Goal: Entertainment & Leisure: Consume media (video, audio)

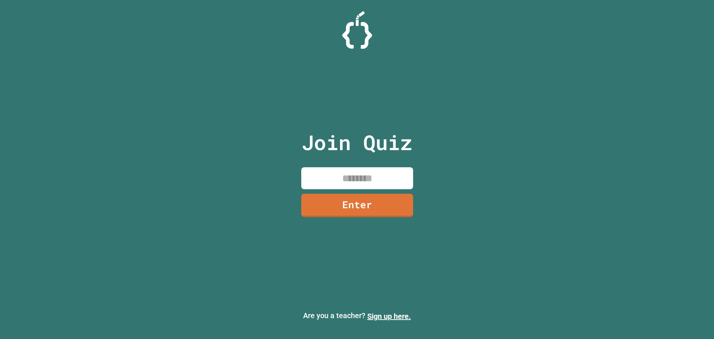
click at [412, 185] on input at bounding box center [357, 178] width 112 height 22
type input "********"
click at [380, 207] on link "Enter" at bounding box center [356, 205] width 113 height 25
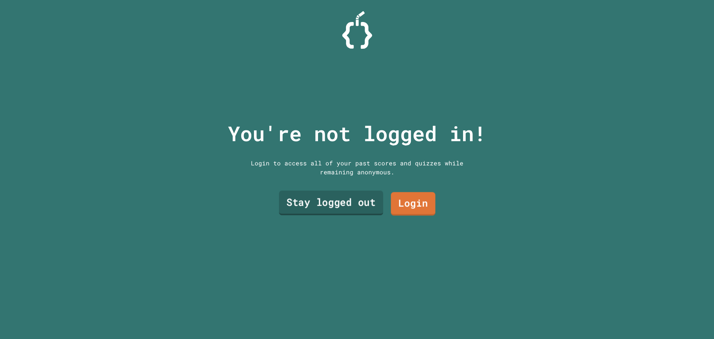
click at [359, 201] on link "Stay logged out" at bounding box center [331, 203] width 104 height 25
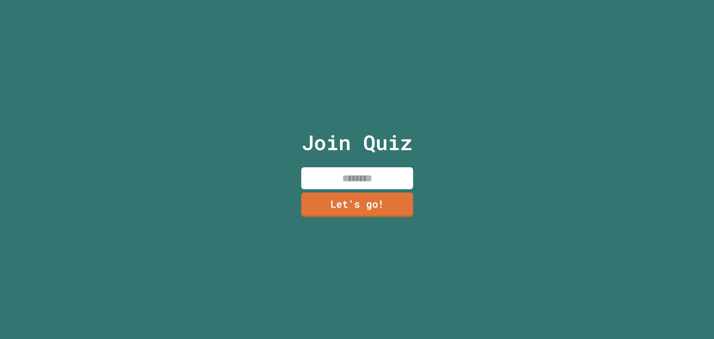
click at [358, 174] on input at bounding box center [357, 178] width 112 height 22
type input "**"
click at [328, 203] on link "Let's go!" at bounding box center [357, 204] width 102 height 25
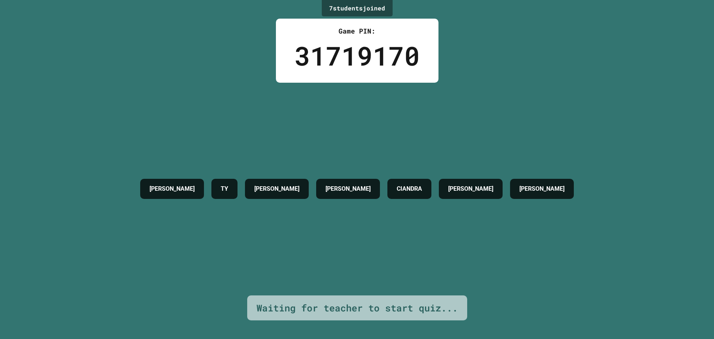
drag, startPoint x: 163, startPoint y: 128, endPoint x: 178, endPoint y: 145, distance: 22.3
click at [178, 145] on div "JAMES NELSON TY NICOLAS CHRISTOPHER CIANDRA RIOS BRODY MOORE" at bounding box center [357, 189] width 441 height 213
click at [180, 145] on div "JAMES NELSON TY NICOLAS CHRISTOPHER CIANDRA RIOS BRODY MOORE" at bounding box center [357, 189] width 441 height 213
click at [219, 147] on div "JAMES NELSON TY NICOLAS CHRISTOPHER CIANDRA RIOS BRODY MOORE" at bounding box center [357, 189] width 441 height 213
drag, startPoint x: 275, startPoint y: 154, endPoint x: 296, endPoint y: 157, distance: 21.1
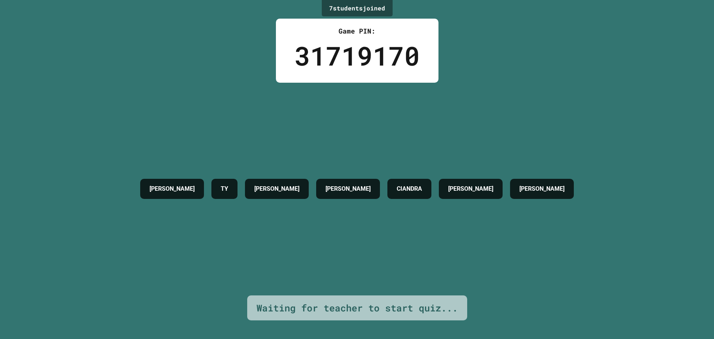
click at [296, 157] on div "JAMES NELSON TY NICOLAS CHRISTOPHER CIANDRA RIOS BRODY MOORE" at bounding box center [357, 189] width 441 height 213
click at [300, 153] on div "JAMES NELSON TY NICOLAS CHRISTOPHER CIANDRA RIOS BRODY MOORE" at bounding box center [357, 189] width 441 height 213
click at [277, 147] on div "JAMES NELSON TY NICOLAS CHRISTOPHER CIANDRA RIOS BRODY MOORE" at bounding box center [357, 189] width 441 height 213
click at [250, 149] on div "JAMES NELSON TY NICOLAS CHRISTOPHER CIANDRA RIOS BRODY MOORE" at bounding box center [357, 189] width 441 height 213
drag, startPoint x: 239, startPoint y: 148, endPoint x: 233, endPoint y: 145, distance: 6.7
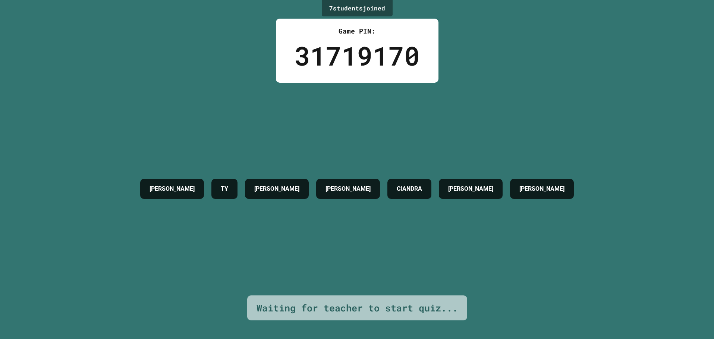
click at [233, 145] on div "JAMES NELSON TY NICOLAS CHRISTOPHER CIANDRA RIOS BRODY MOORE" at bounding box center [357, 189] width 441 height 213
click at [226, 141] on div "JAMES NELSON TY NICOLAS CHRISTOPHER CIANDRA RIOS BRODY MOORE" at bounding box center [357, 189] width 441 height 213
click at [205, 126] on div "JAMES NELSON TY NICOLAS CHRISTOPHER CIANDRA RIOS BRODY MOORE" at bounding box center [357, 189] width 441 height 213
drag, startPoint x: 133, startPoint y: 88, endPoint x: 114, endPoint y: 73, distance: 23.9
click at [114, 73] on div "7 student s joined Game PIN: 31719170 JAMES NELSON TY NICOLAS CHRISTOPHER CIAND…" at bounding box center [357, 169] width 714 height 339
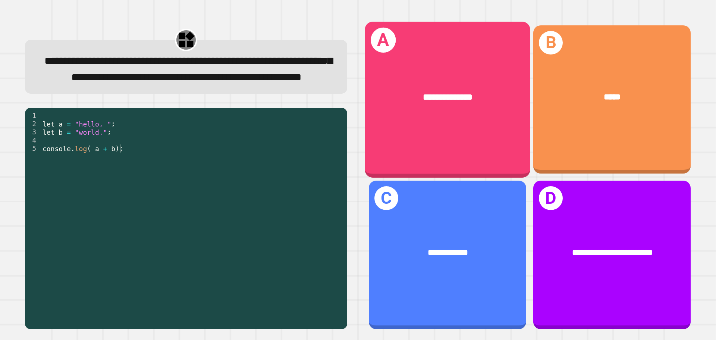
click at [429, 131] on div "**********" at bounding box center [447, 100] width 165 height 156
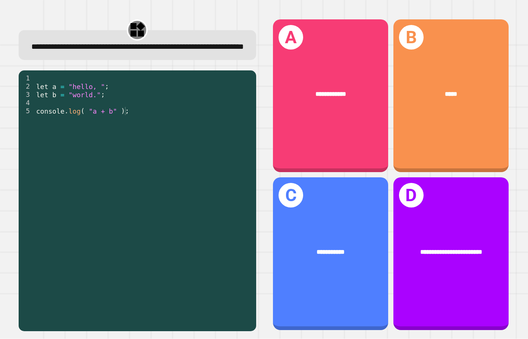
click at [164, 79] on div "**********" at bounding box center [137, 174] width 254 height 329
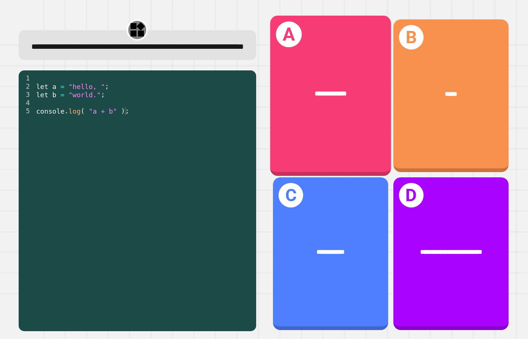
click at [303, 97] on div "**********" at bounding box center [330, 94] width 121 height 36
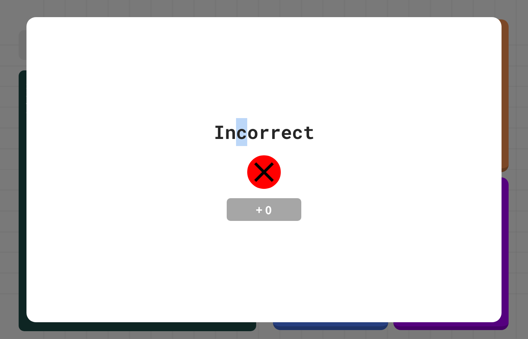
drag, startPoint x: 236, startPoint y: 123, endPoint x: 232, endPoint y: 130, distance: 7.9
click at [235, 126] on div "Incorrect" at bounding box center [264, 132] width 101 height 28
click at [187, 151] on div "Incorrect + 0" at bounding box center [263, 169] width 475 height 103
click at [245, 151] on div "Incorrect + 0" at bounding box center [264, 169] width 101 height 103
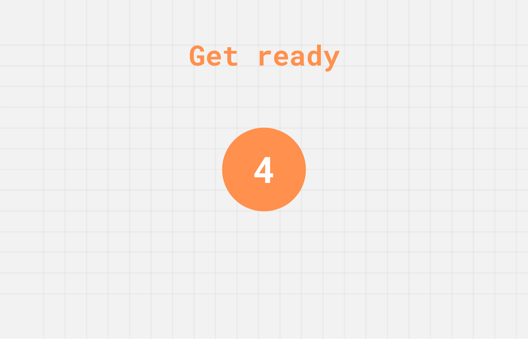
click at [326, 189] on div "Get ready 4" at bounding box center [264, 169] width 528 height 339
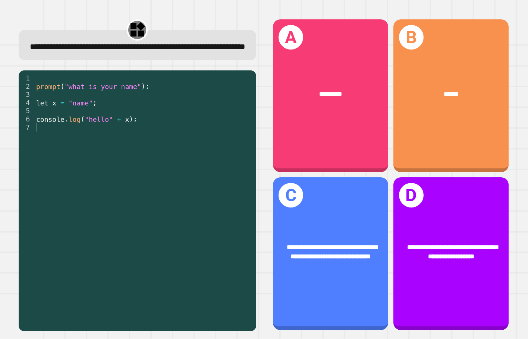
click at [208, 161] on div "prompt ( "what is your name" ) ; let x = "name" ; console . log ( "hello" + x )…" at bounding box center [144, 193] width 218 height 238
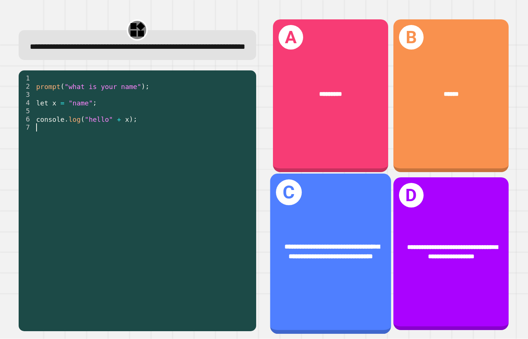
click at [329, 249] on div "**********" at bounding box center [331, 252] width 94 height 20
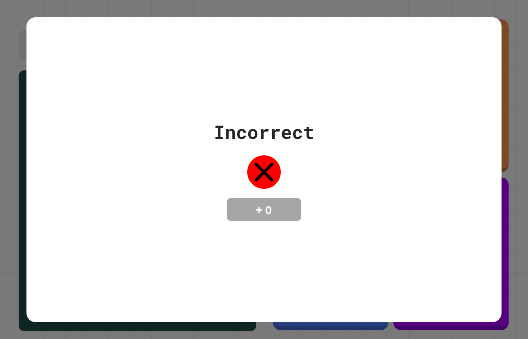
click at [331, 257] on div "Incorrect + 0" at bounding box center [263, 169] width 475 height 305
click at [333, 253] on div "Incorrect + 0" at bounding box center [263, 169] width 475 height 305
click at [335, 251] on div "Incorrect + 0" at bounding box center [263, 169] width 475 height 305
drag, startPoint x: 339, startPoint y: 249, endPoint x: 348, endPoint y: 245, distance: 10.4
click at [341, 249] on div "Incorrect + 0" at bounding box center [263, 169] width 475 height 305
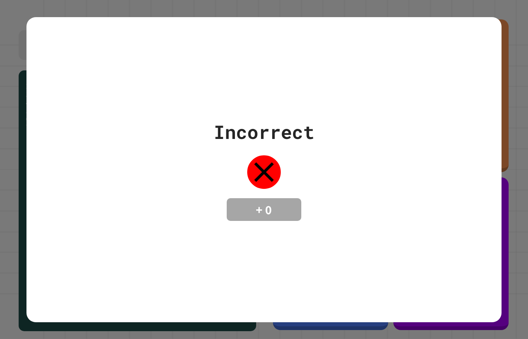
click at [201, 61] on div "Incorrect + 0" at bounding box center [263, 169] width 475 height 305
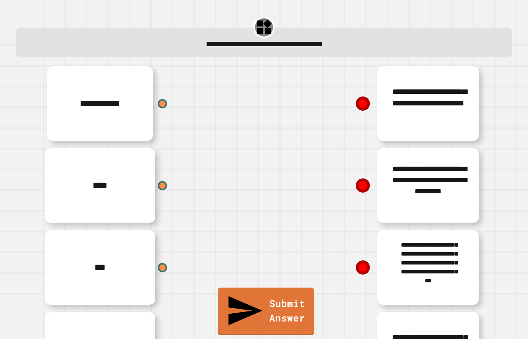
scroll to position [63, 0]
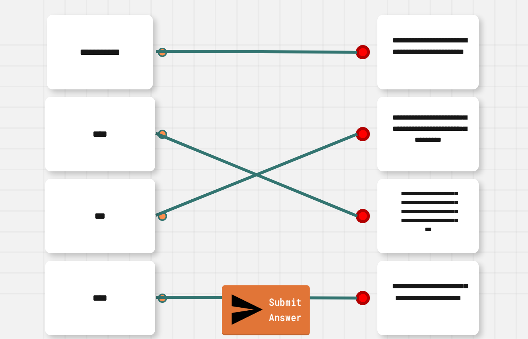
click at [275, 314] on link "Submit Answer" at bounding box center [266, 311] width 88 height 50
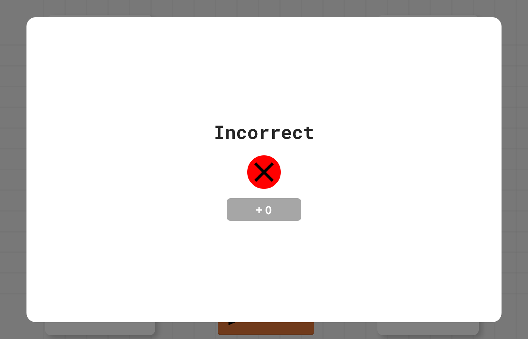
click at [115, 49] on div "Incorrect + 0" at bounding box center [263, 169] width 475 height 305
